Goal: Check status

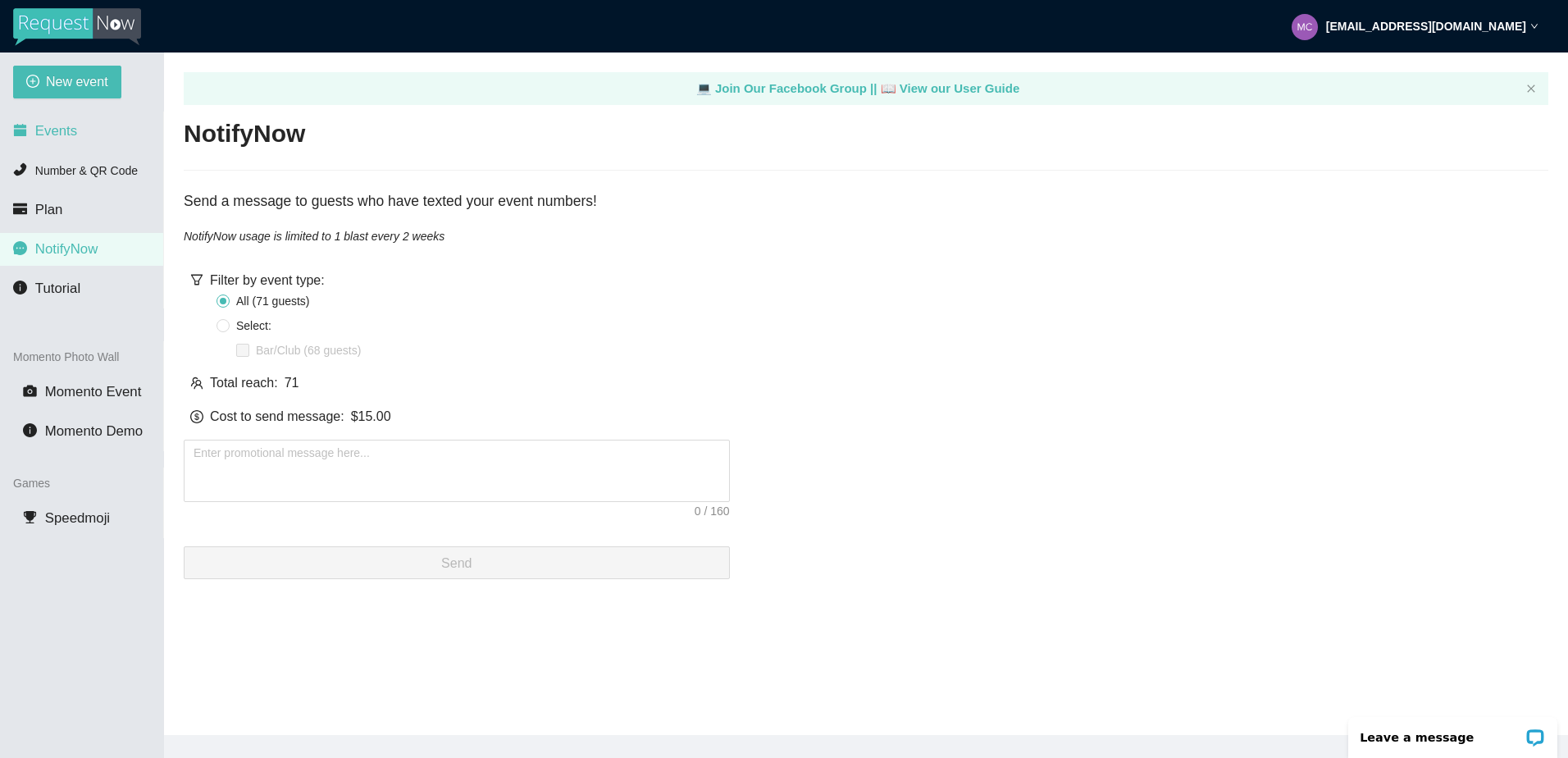
click at [57, 125] on span "Events" at bounding box center [56, 131] width 42 height 16
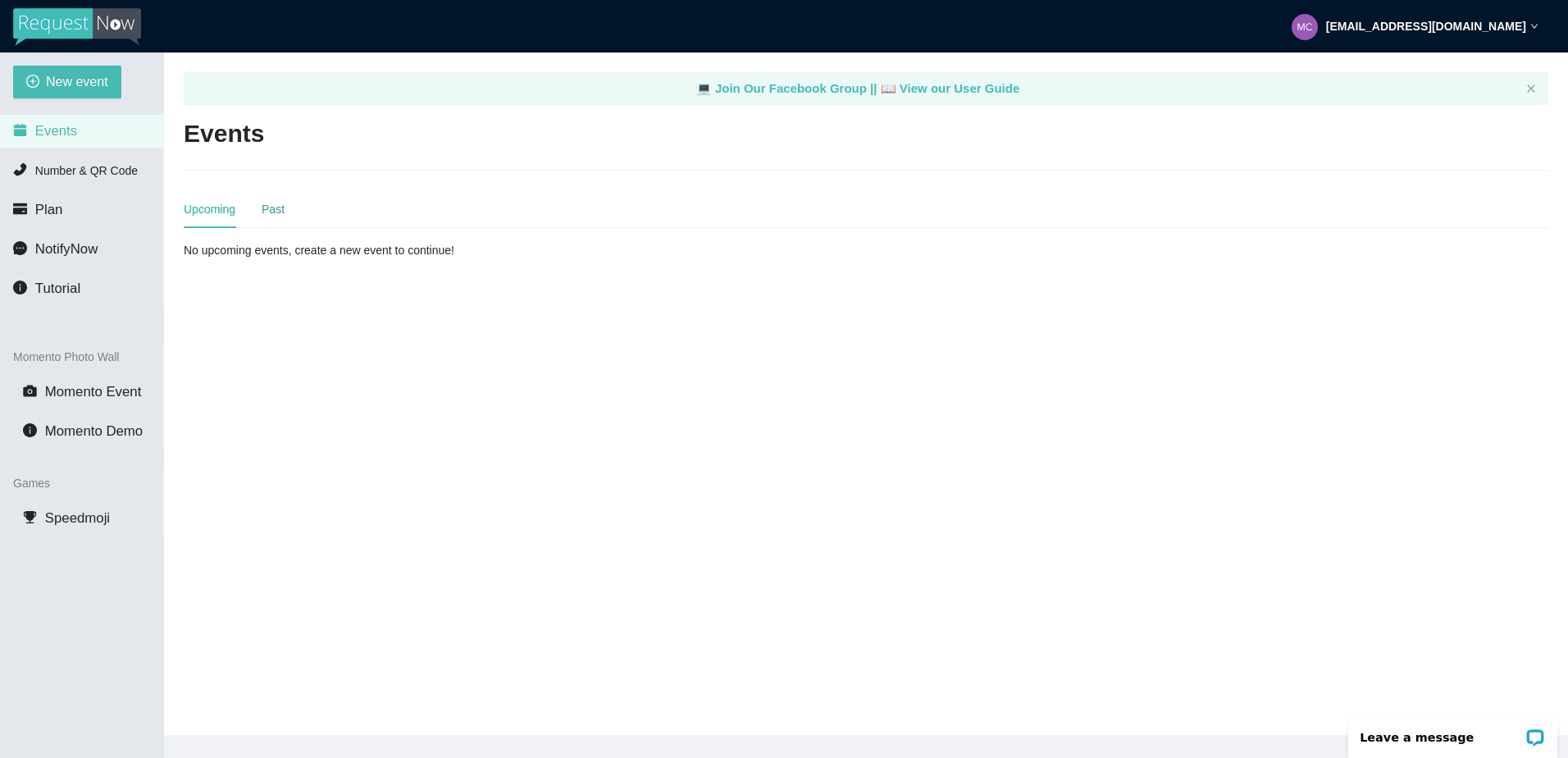
click at [274, 210] on div "Past" at bounding box center [273, 209] width 23 height 18
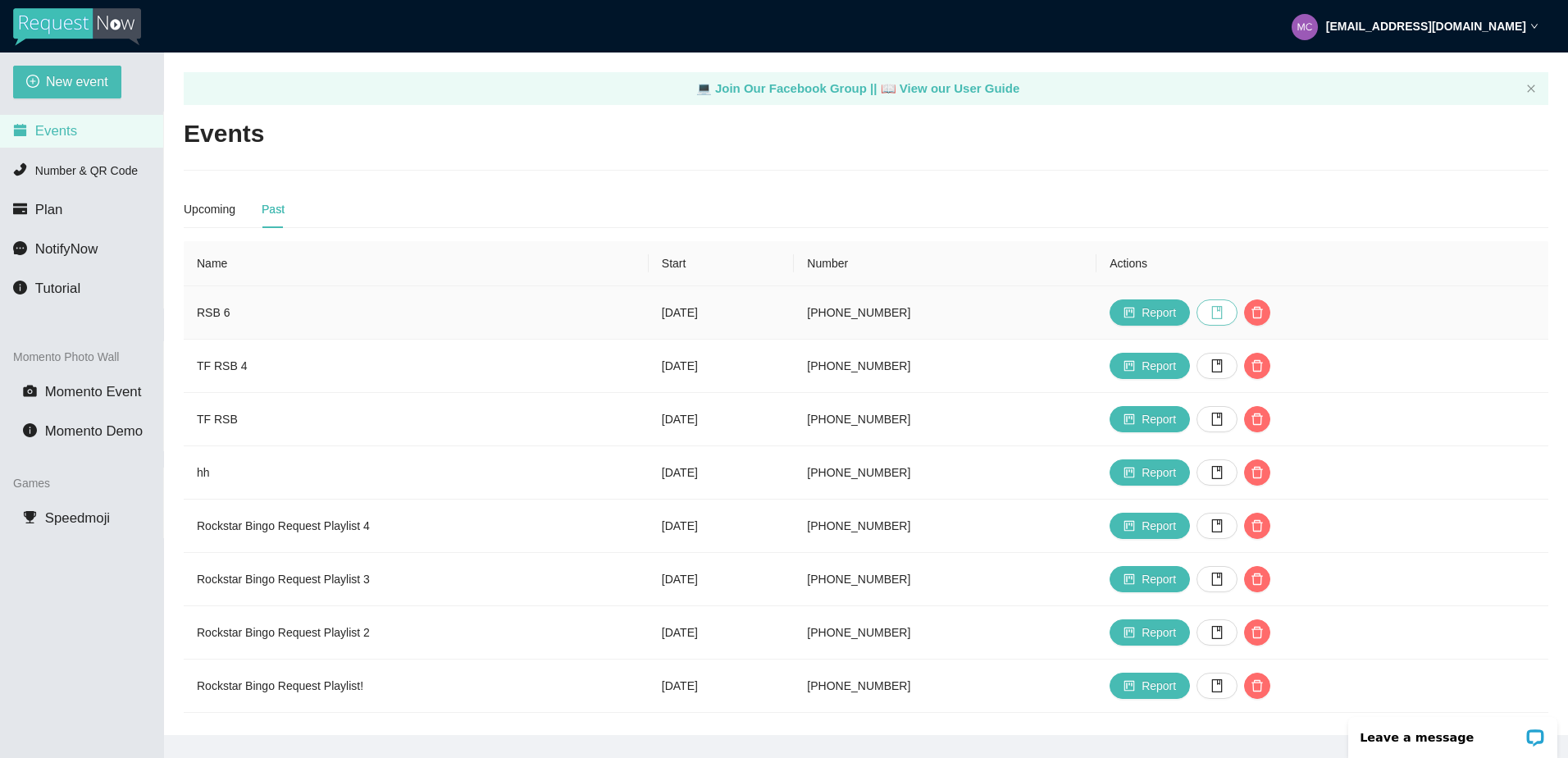
click at [1223, 312] on icon "book" at bounding box center [1216, 312] width 13 height 13
